Goal: Task Accomplishment & Management: Manage account settings

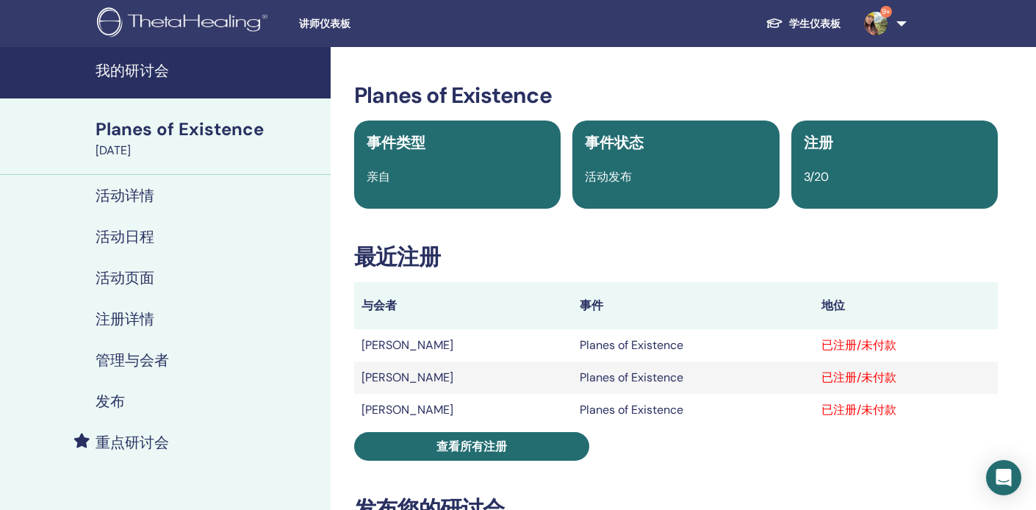
click at [451, 451] on span "查看所有注册" at bounding box center [471, 446] width 71 height 15
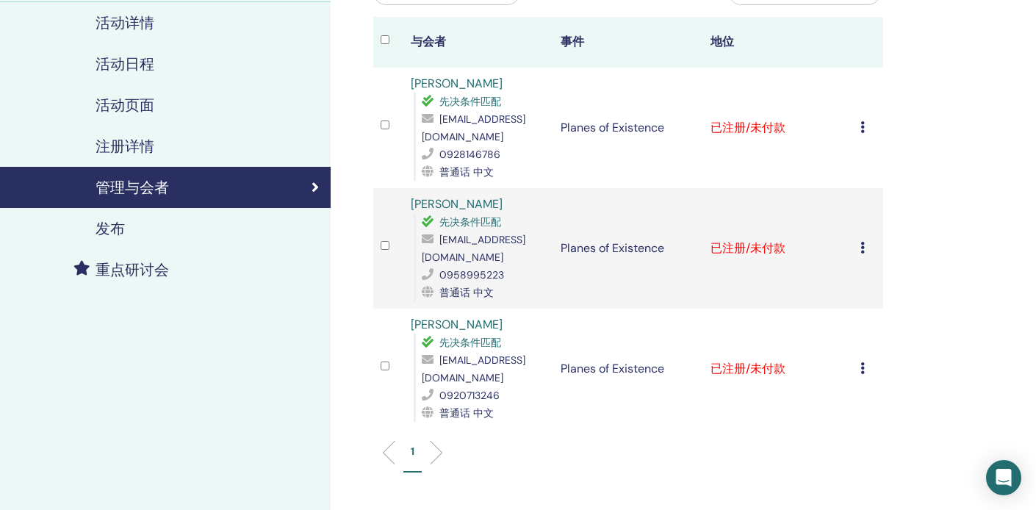
scroll to position [176, 0]
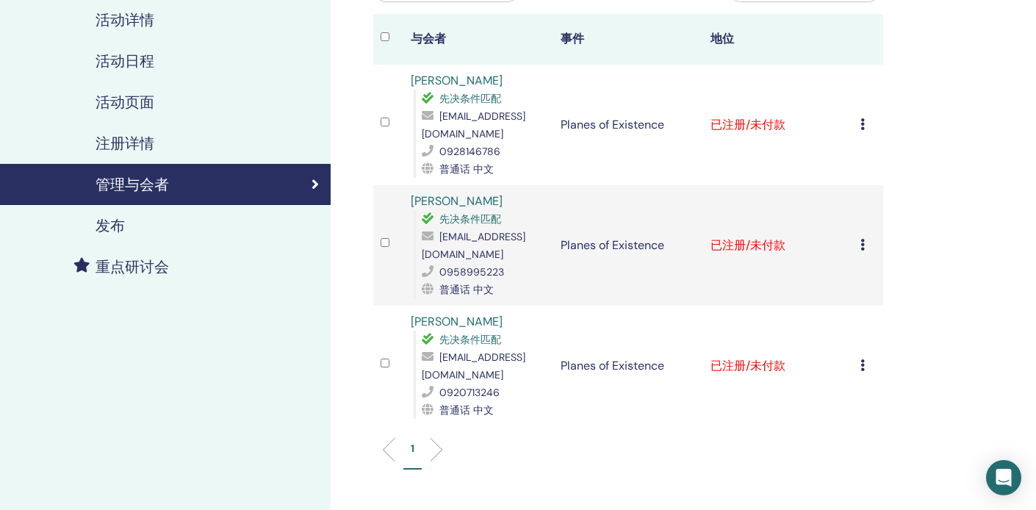
click at [860, 121] on icon at bounding box center [862, 124] width 4 height 12
click at [840, 269] on link "下载证书" at bounding box center [849, 273] width 47 height 15
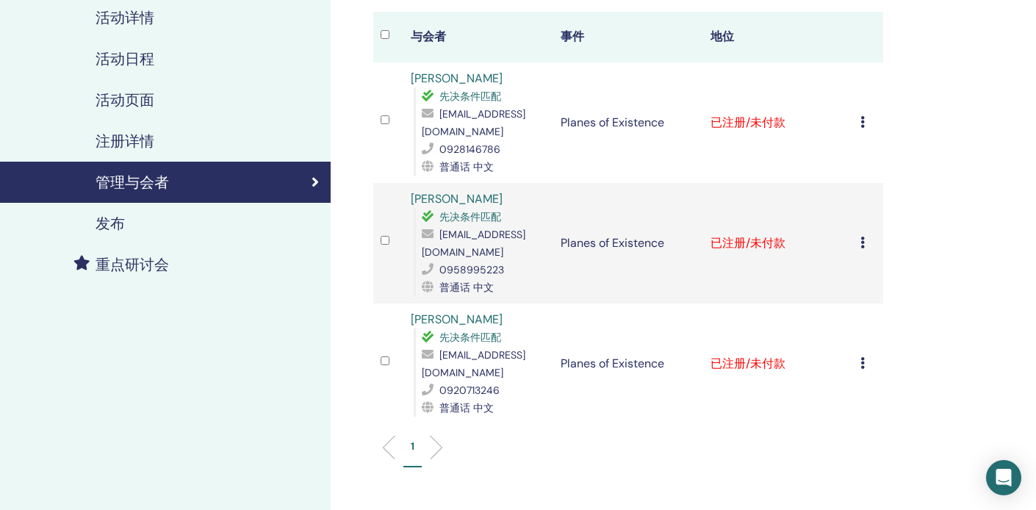
click at [862, 243] on icon at bounding box center [862, 243] width 4 height 12
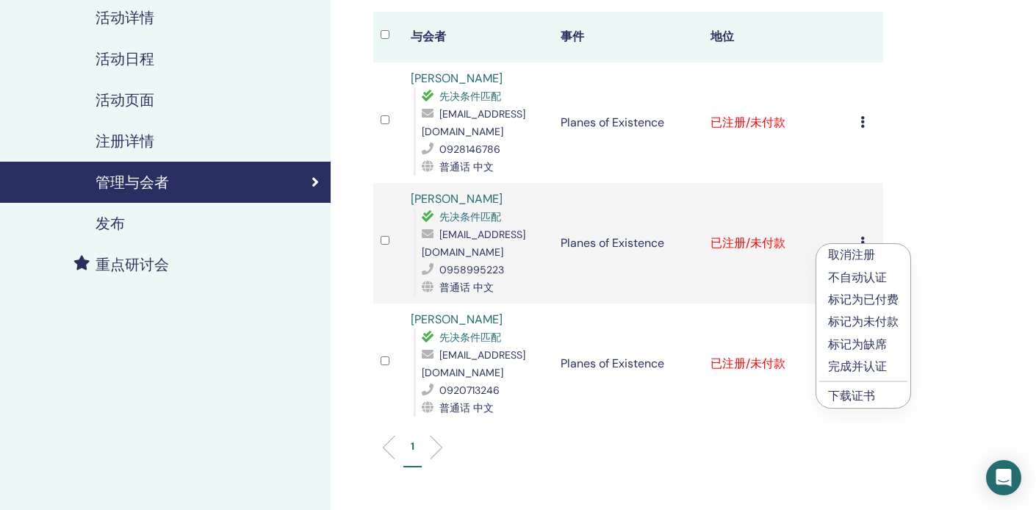
click at [865, 393] on link "下载证书" at bounding box center [851, 395] width 47 height 15
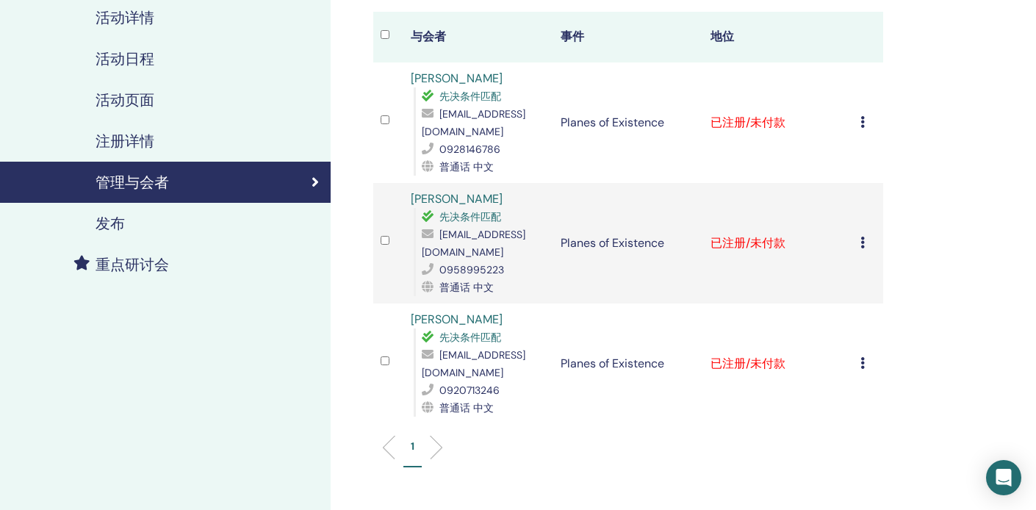
drag, startPoint x: 865, startPoint y: 393, endPoint x: 909, endPoint y: 165, distance: 232.0
click at [909, 165] on div "管理与会者 批量操作 导出为 CSV 与会者 事件 地位 梅秀 陳 先决条件匹配 happypig149@hotmail.com 0928146786 普通话…" at bounding box center [676, 278] width 691 height 818
click at [862, 237] on icon at bounding box center [862, 243] width 4 height 12
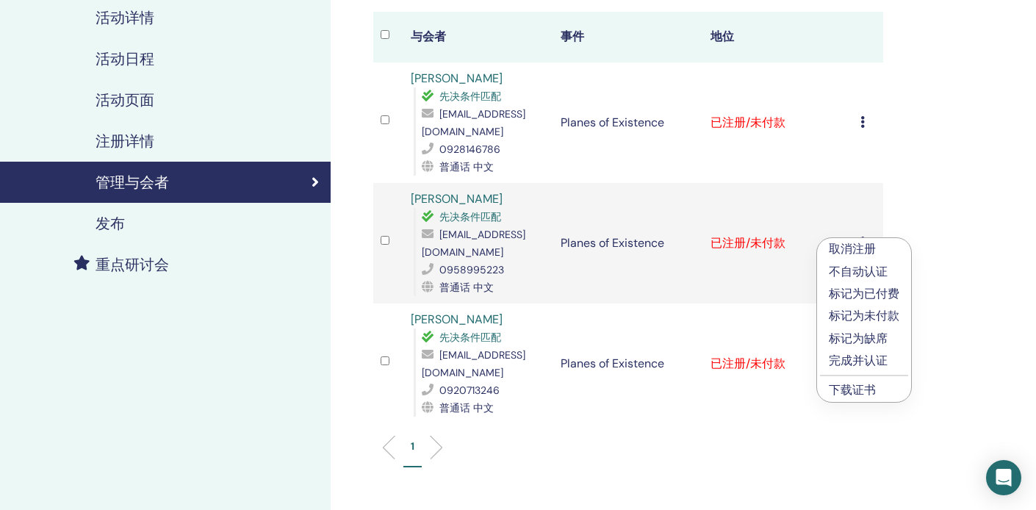
click at [860, 245] on p "取消注册" at bounding box center [864, 249] width 71 height 18
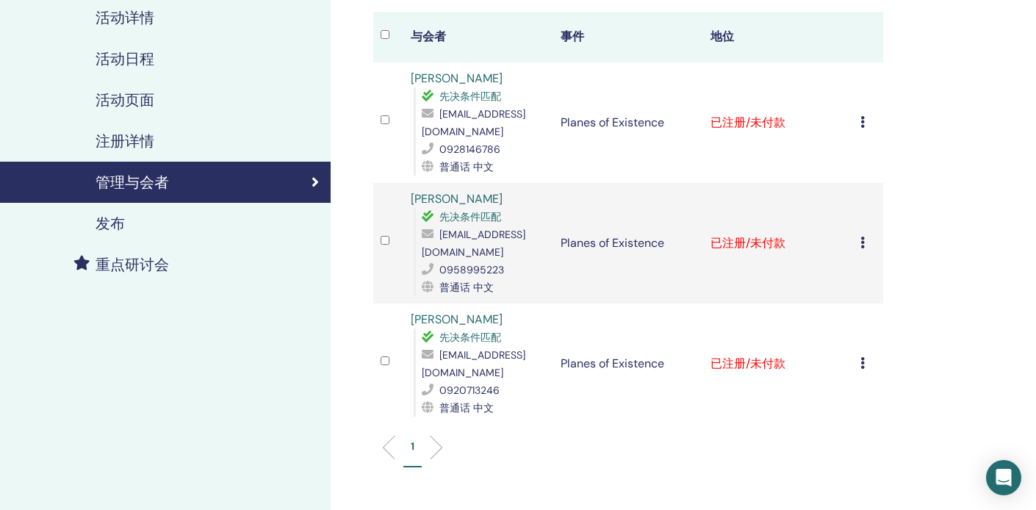
click at [862, 242] on icon at bounding box center [862, 243] width 4 height 12
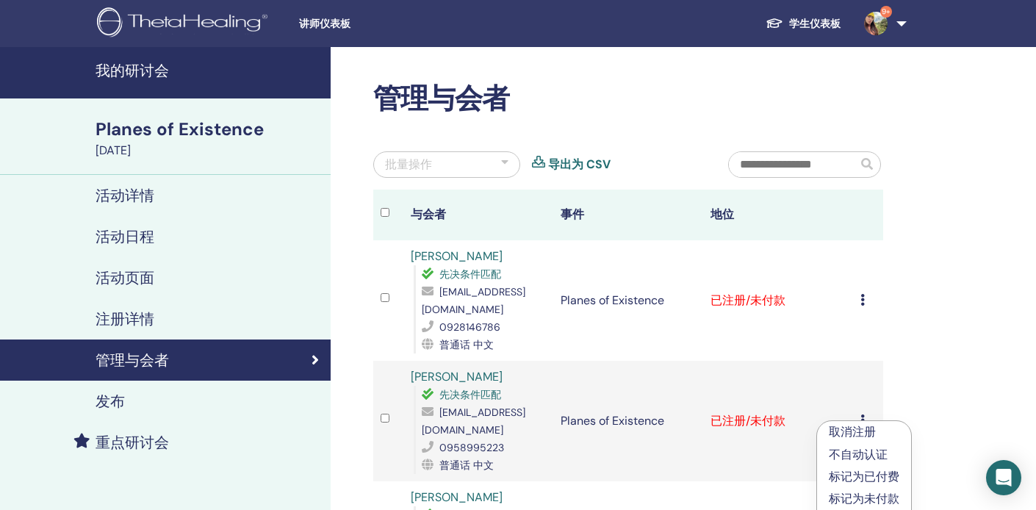
scroll to position [0, 0]
click at [876, 19] on img at bounding box center [876, 24] width 24 height 24
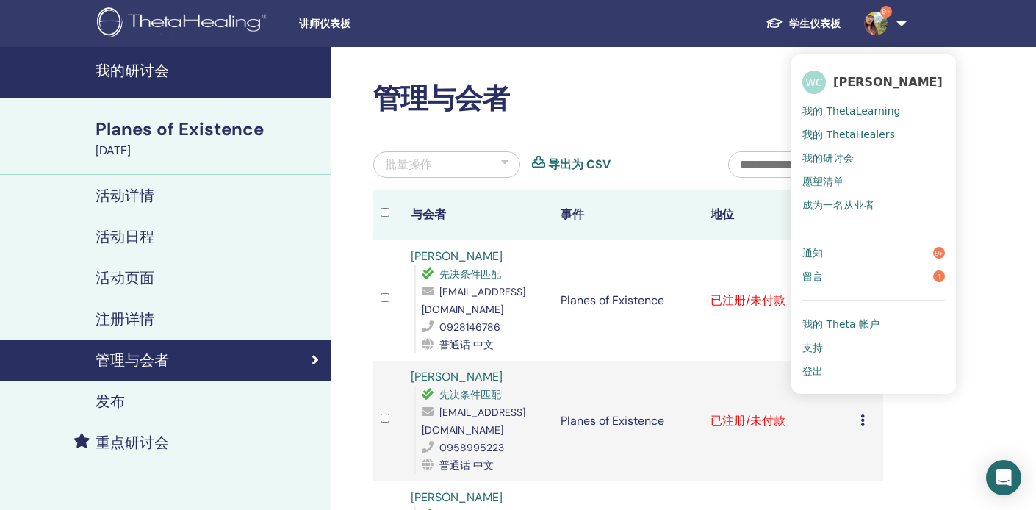
click at [845, 162] on span "我的研讨会" at bounding box center [827, 157] width 51 height 13
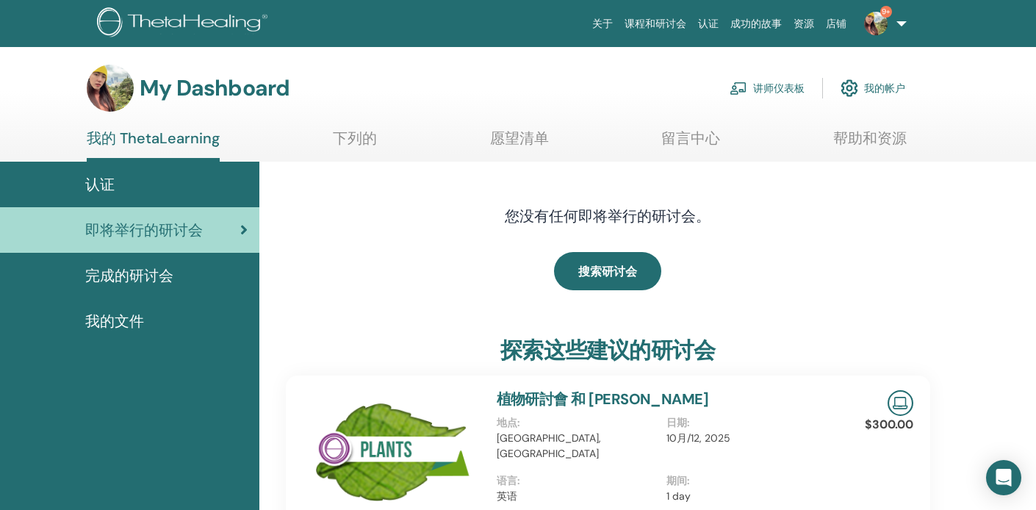
click at [758, 85] on link "讲师仪表板" at bounding box center [766, 88] width 75 height 32
click at [774, 88] on link "讲师仪表板" at bounding box center [766, 88] width 75 height 32
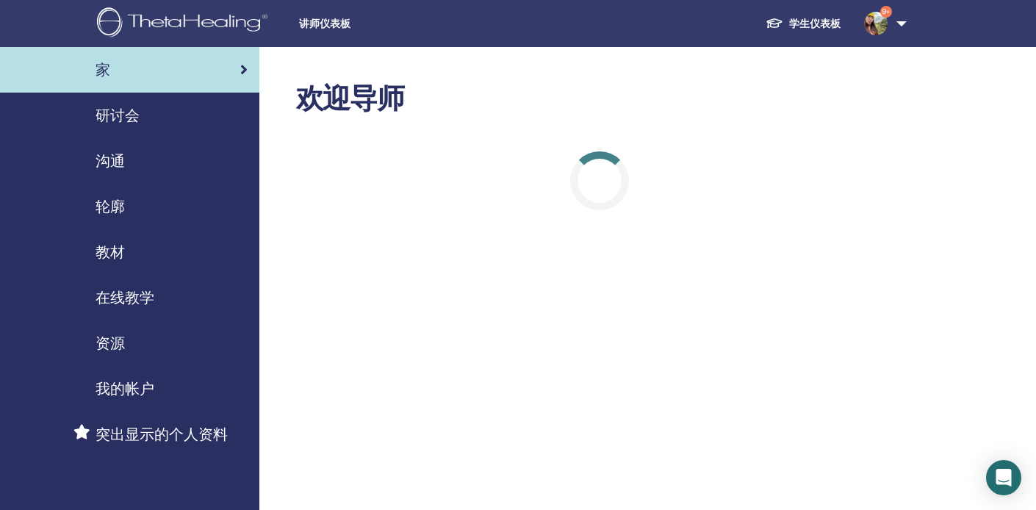
click at [175, 134] on link "研讨会" at bounding box center [129, 116] width 259 height 46
click at [128, 115] on span "研讨会" at bounding box center [118, 115] width 44 height 22
click at [112, 166] on span "沟通" at bounding box center [110, 161] width 29 height 22
click at [107, 193] on link "轮廓" at bounding box center [129, 207] width 259 height 46
click at [119, 234] on link "教材" at bounding box center [129, 252] width 259 height 46
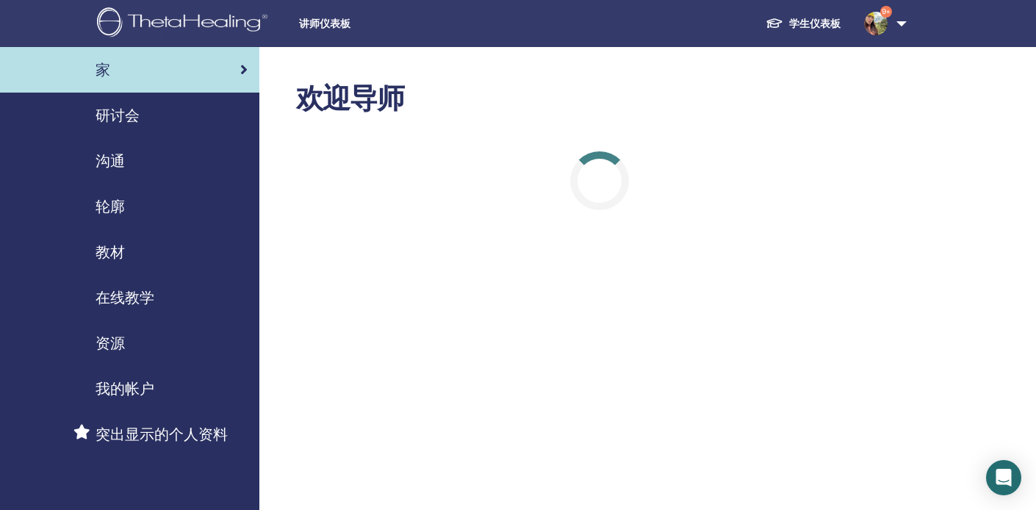
click at [879, 25] on img at bounding box center [876, 24] width 24 height 24
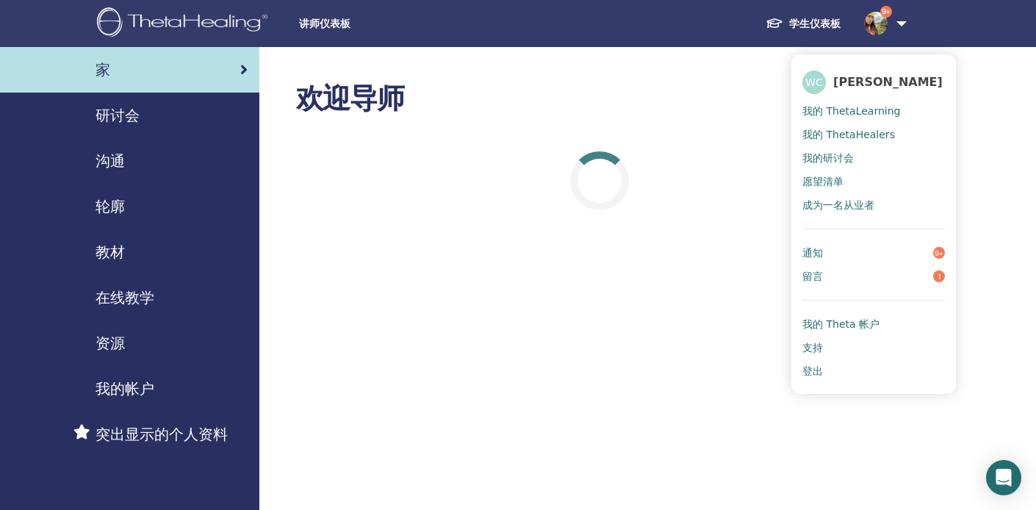
click at [824, 148] on link "我的研讨会" at bounding box center [873, 158] width 143 height 24
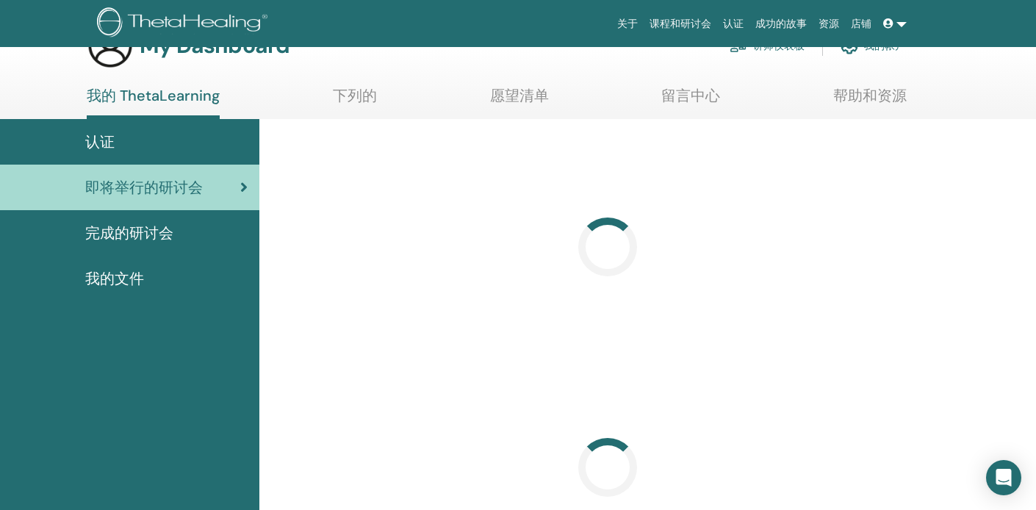
scroll to position [15, 0]
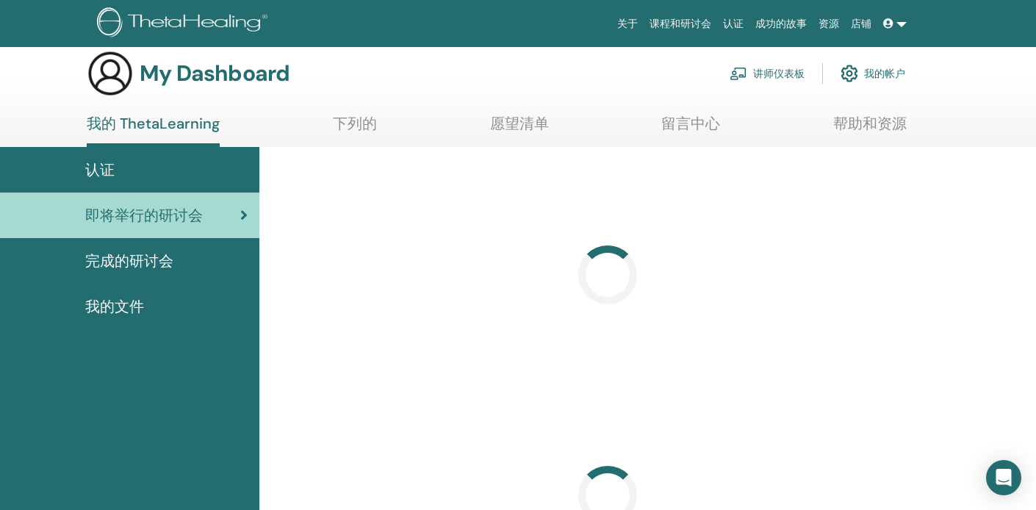
click at [781, 68] on link "讲师仪表板" at bounding box center [766, 73] width 75 height 32
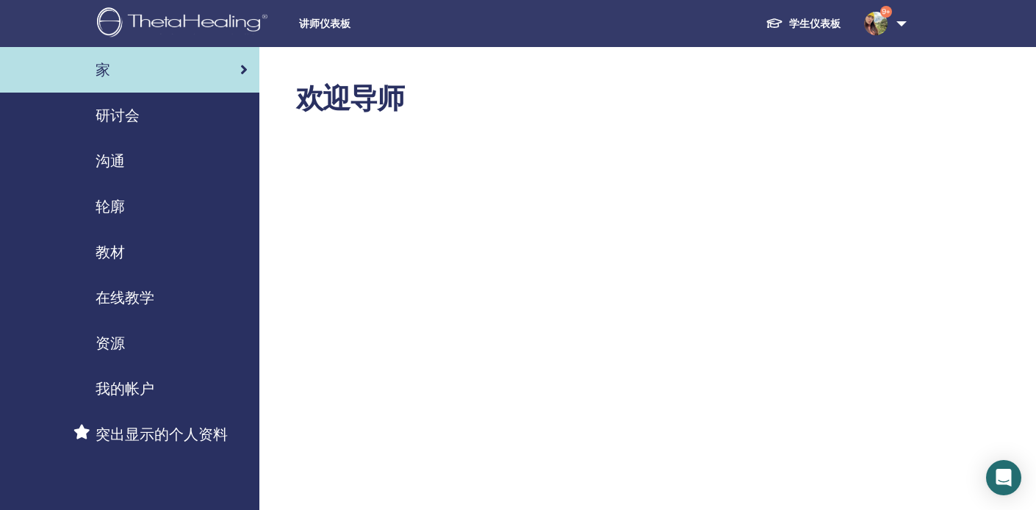
click at [98, 123] on span "研讨会" at bounding box center [118, 115] width 44 height 22
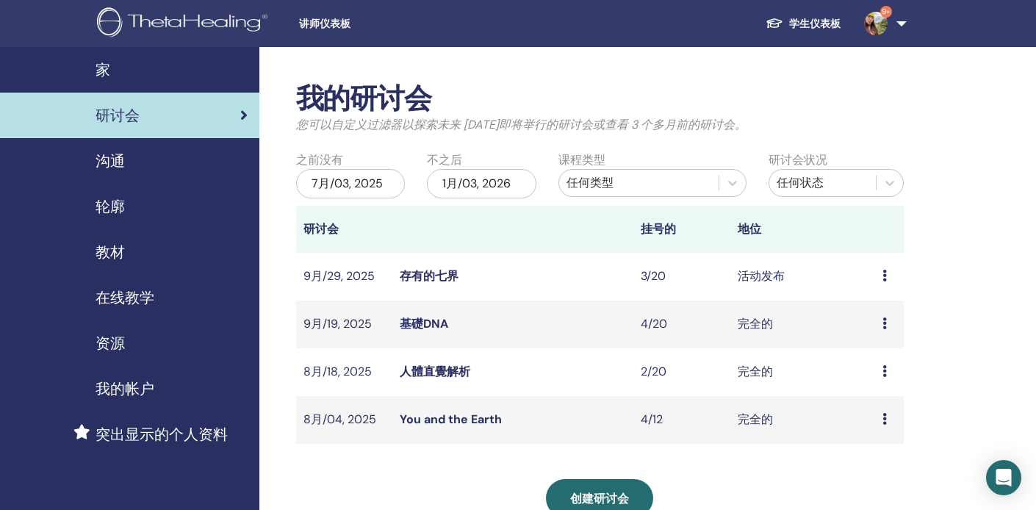
click at [432, 273] on link "存有的七界" at bounding box center [429, 275] width 59 height 15
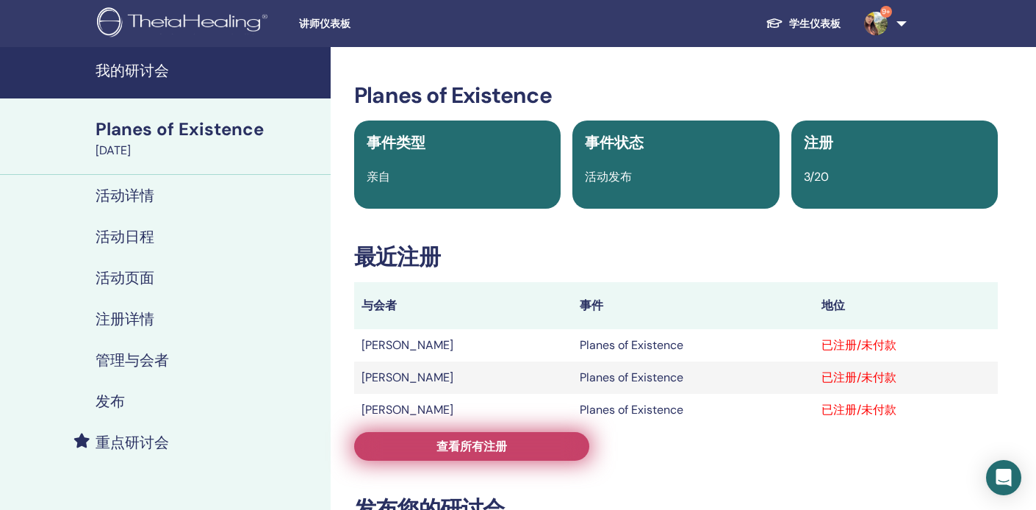
click at [495, 439] on span "查看所有注册" at bounding box center [471, 446] width 71 height 15
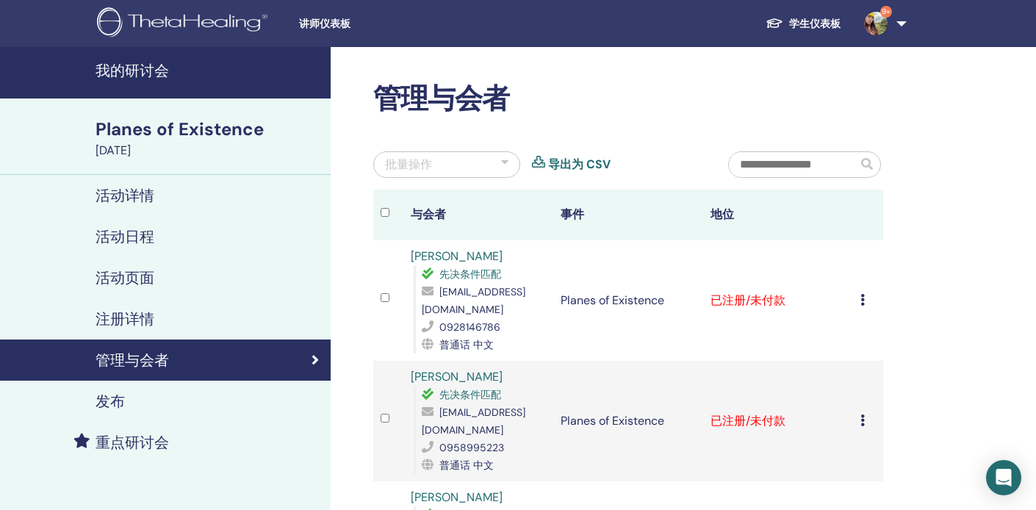
click at [861, 298] on icon at bounding box center [862, 300] width 4 height 12
click at [862, 453] on link "下载证书" at bounding box center [850, 450] width 47 height 15
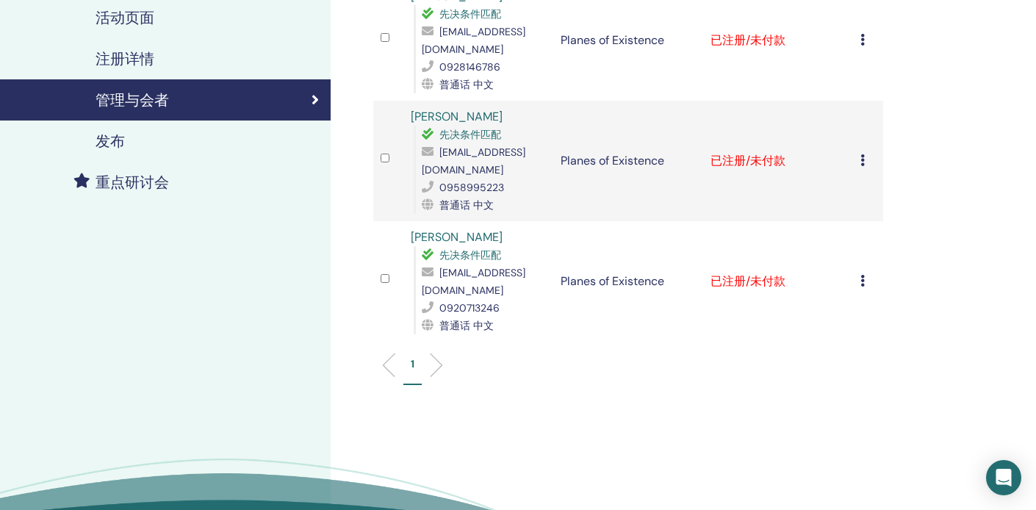
scroll to position [263, 0]
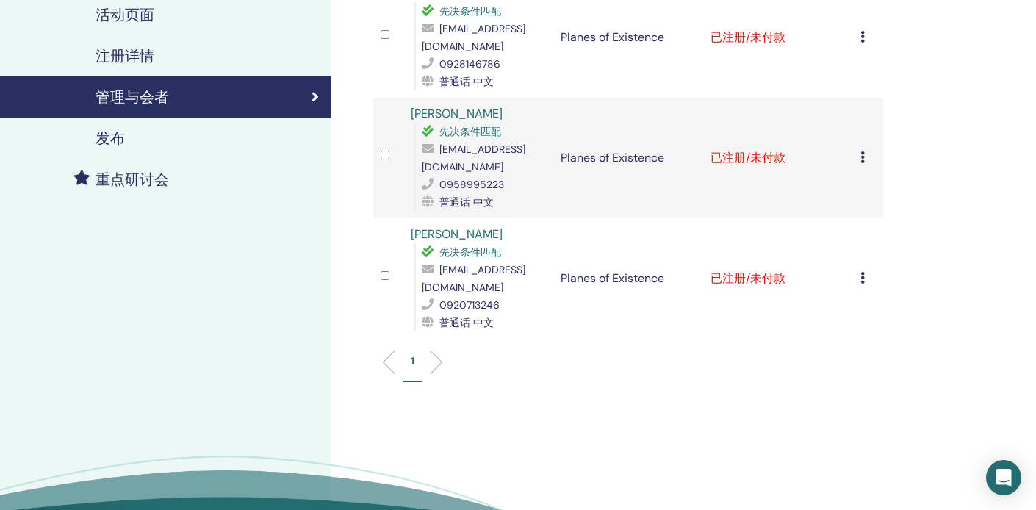
click at [861, 159] on icon at bounding box center [862, 157] width 4 height 12
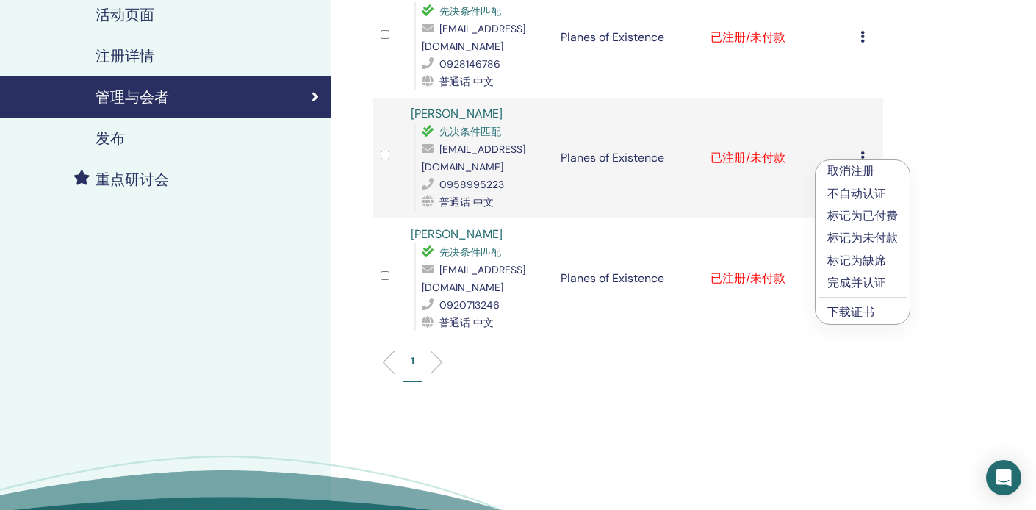
click at [857, 309] on link "下载证书" at bounding box center [850, 311] width 47 height 15
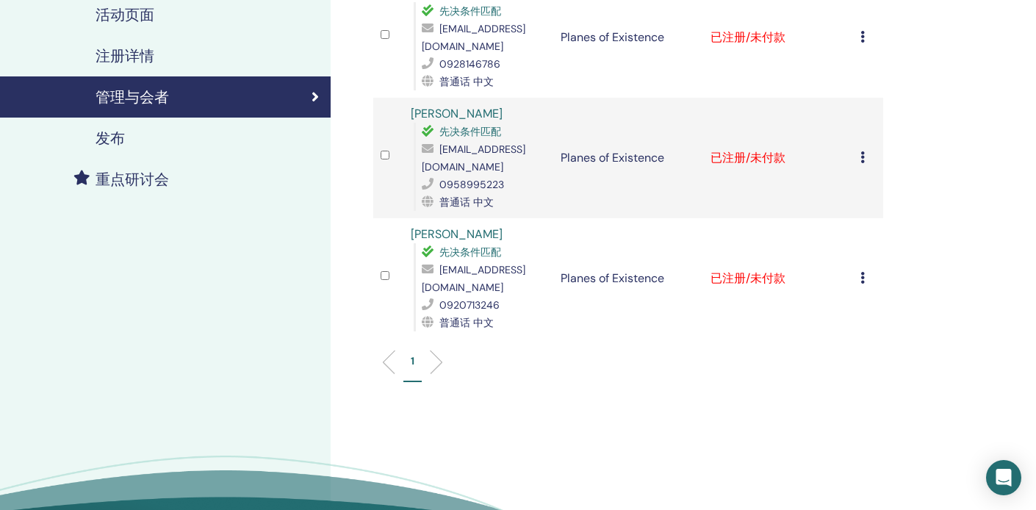
click at [918, 183] on div "管理与会者 批量操作 导出为 CSV 与会者 事件 地位 梅秀 陳 先决条件匹配 happypig149@hotmail.com 0928146786 普通话…" at bounding box center [676, 193] width 691 height 818
click at [863, 281] on icon at bounding box center [862, 278] width 4 height 12
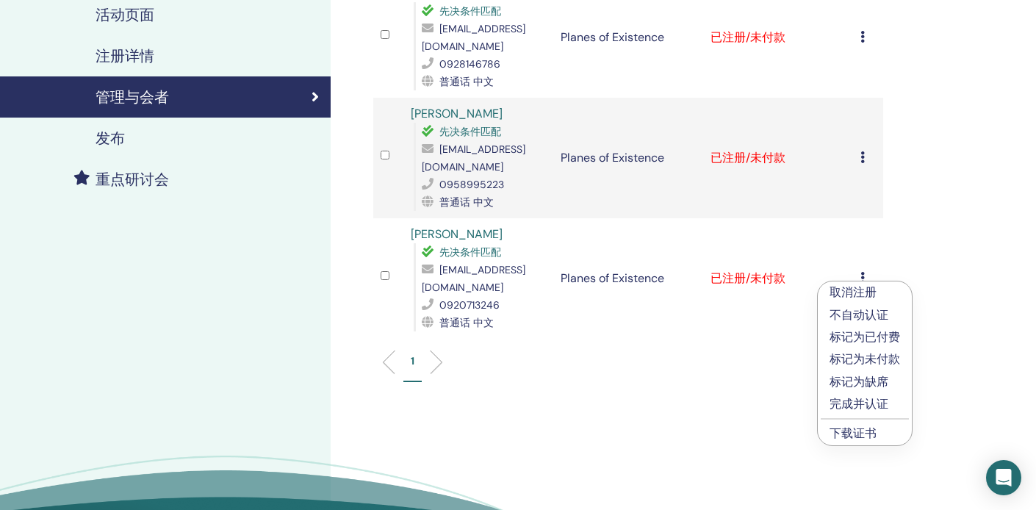
click at [862, 278] on icon at bounding box center [862, 278] width 4 height 12
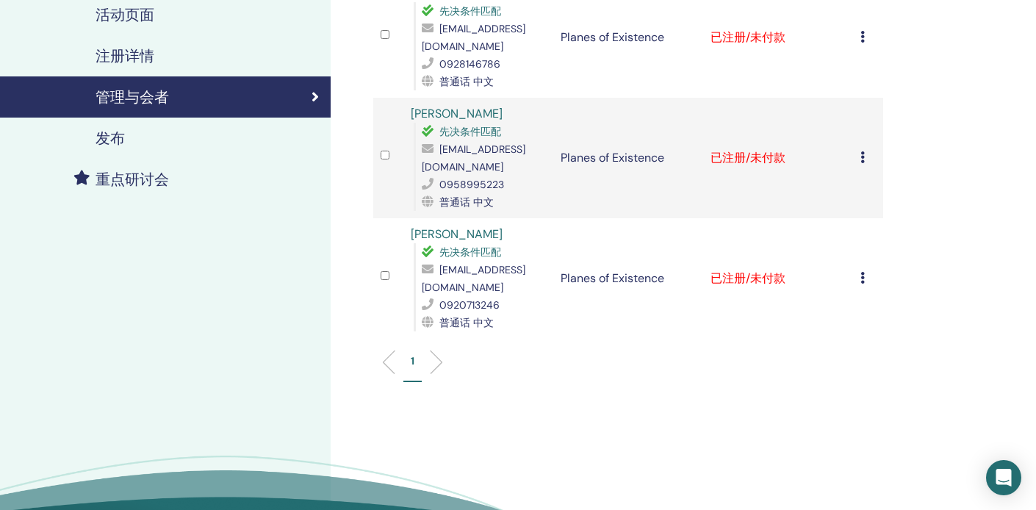
click at [987, 223] on div "管理与会者 批量操作 导出为 CSV 与会者 事件 地位 梅秀 陳 先决条件匹配 happypig149@hotmail.com 0928146786 普通话…" at bounding box center [676, 193] width 691 height 818
